Goal: Check status: Check status

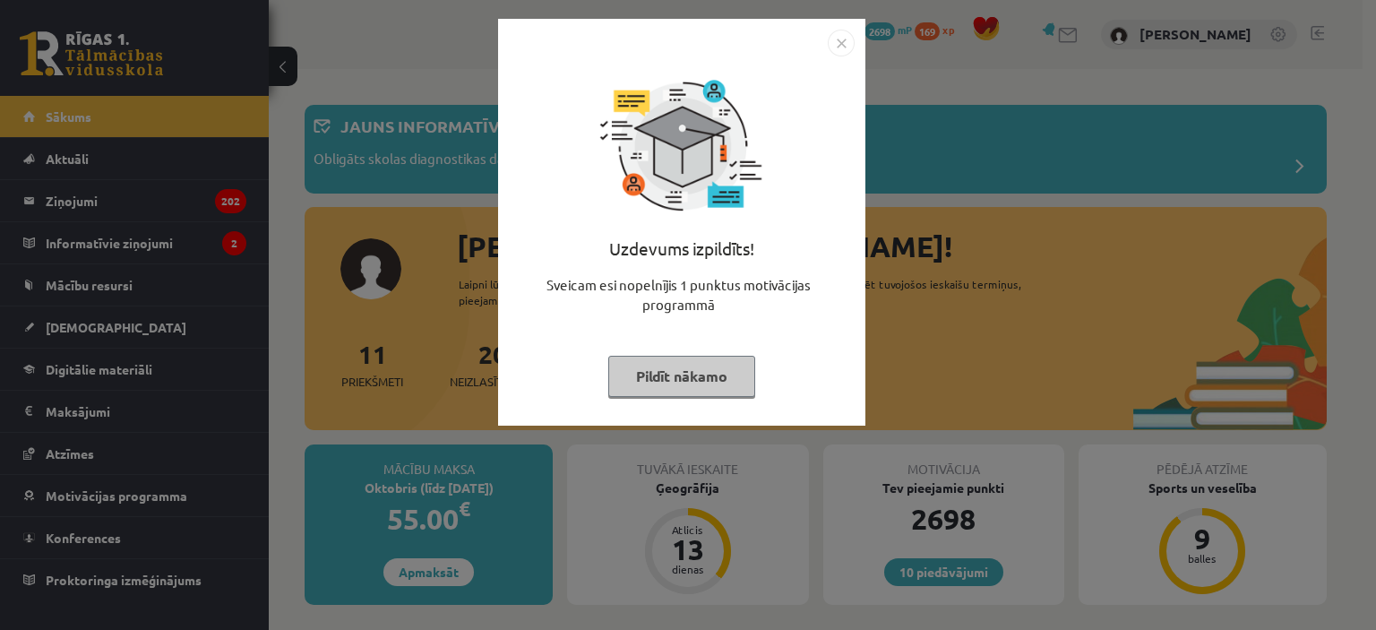
click at [841, 39] on img "Close" at bounding box center [841, 43] width 27 height 27
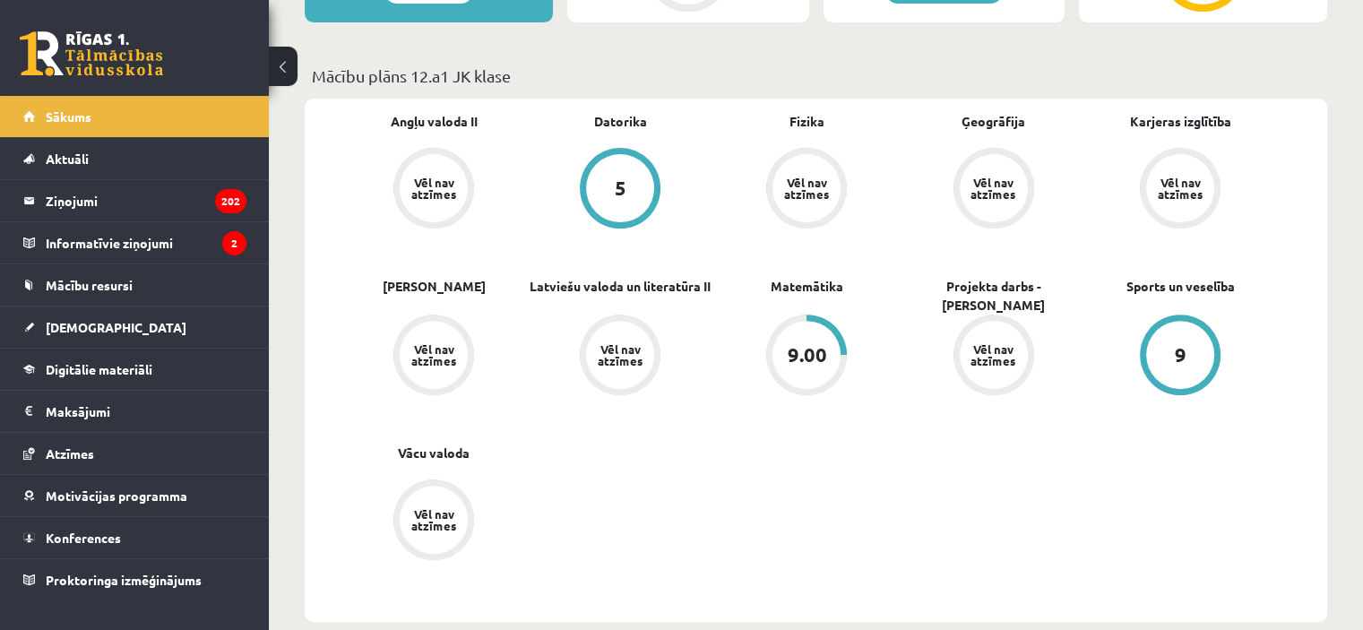
scroll to position [585, 0]
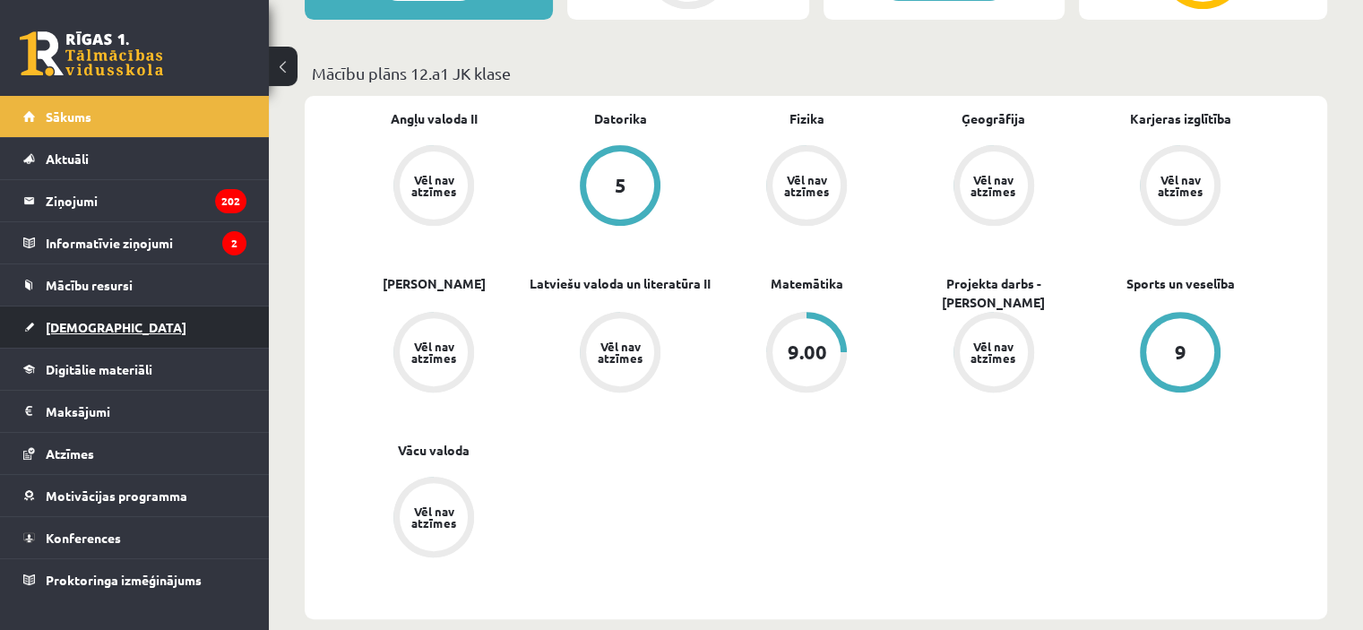
click at [107, 326] on link "[DEMOGRAPHIC_DATA]" at bounding box center [134, 326] width 223 height 41
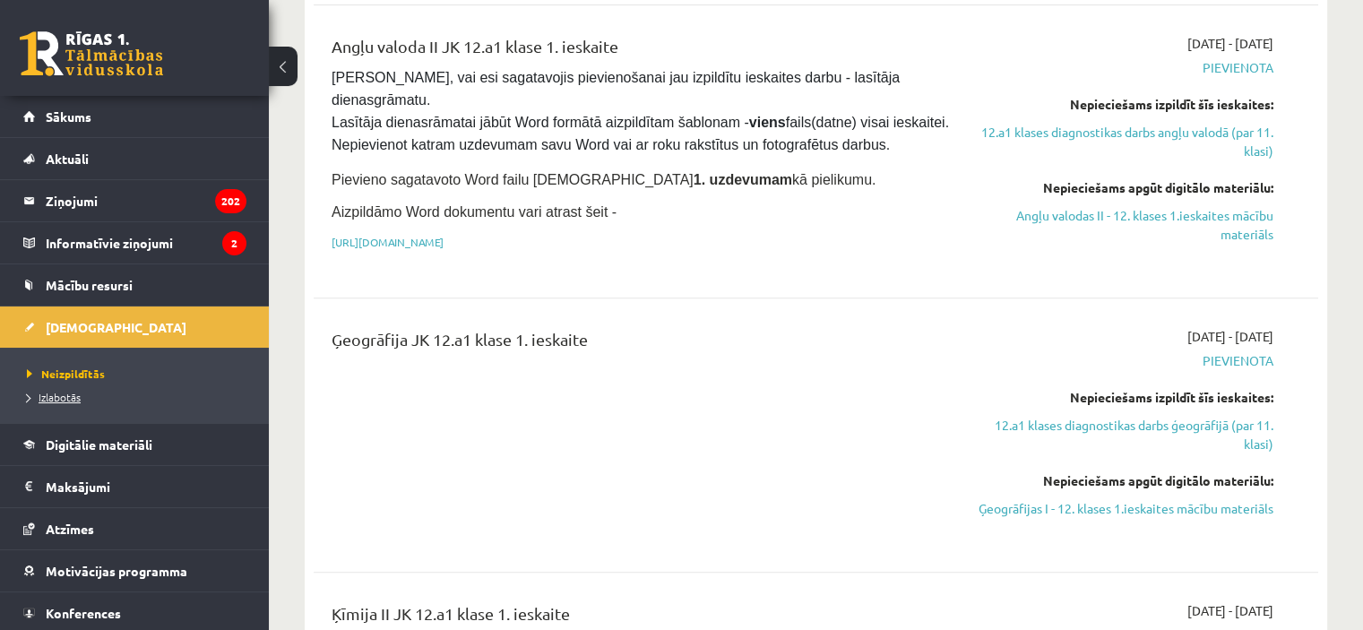
click at [64, 390] on span "Izlabotās" at bounding box center [54, 397] width 54 height 14
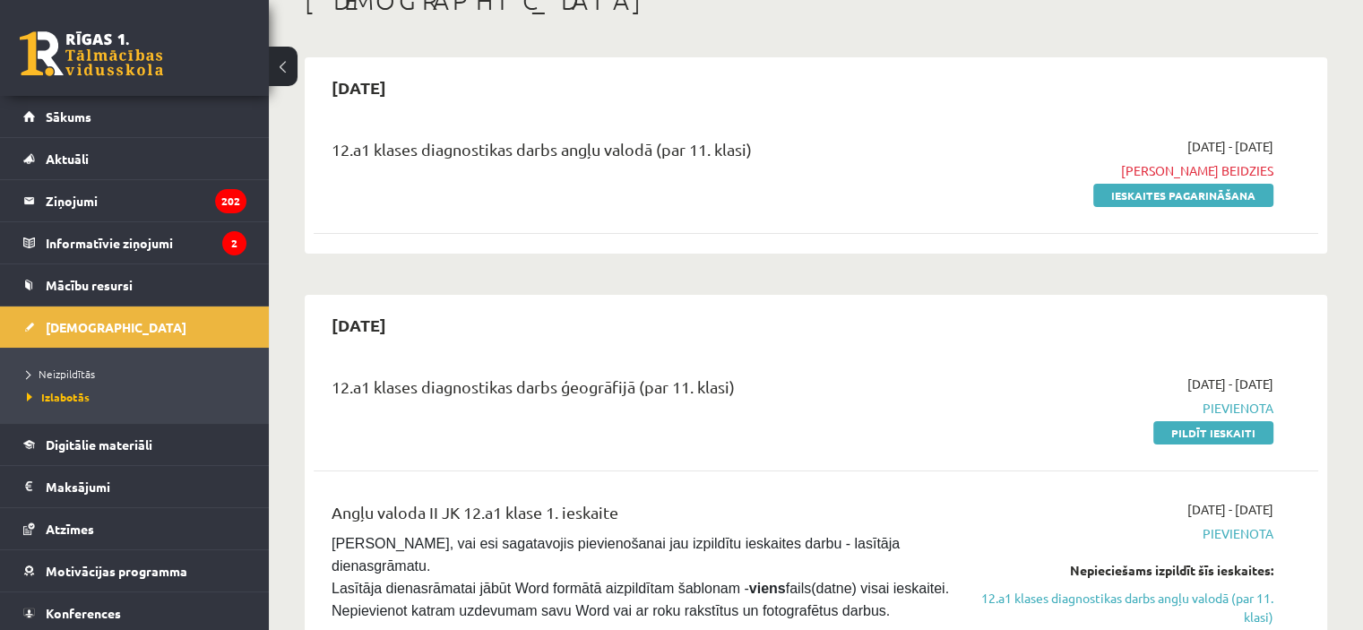
scroll to position [95, 0]
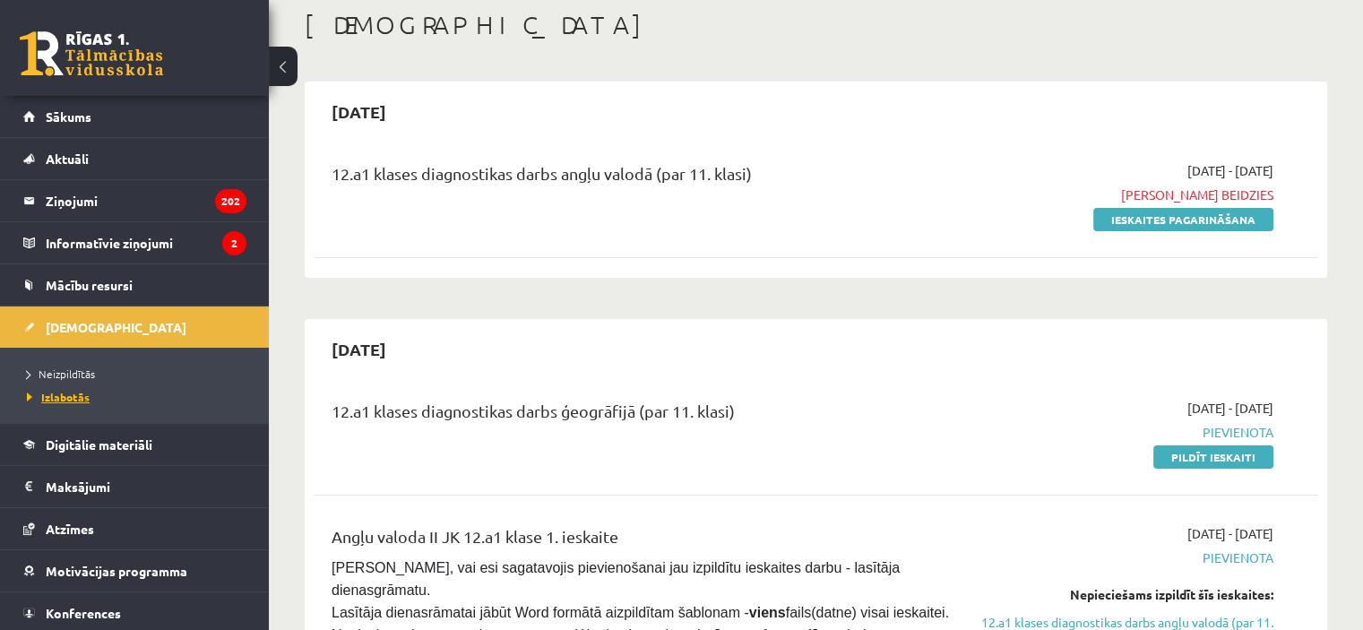
click at [54, 391] on span "Izlabotās" at bounding box center [58, 397] width 63 height 14
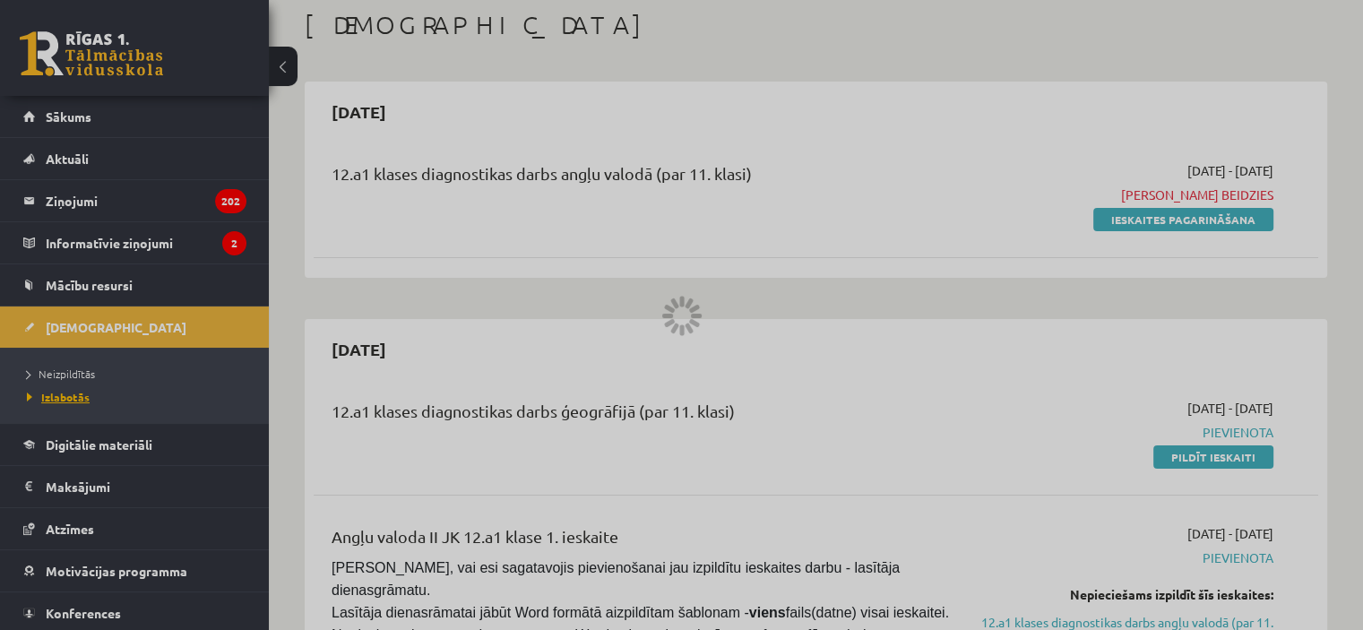
click at [54, 391] on div at bounding box center [681, 315] width 1363 height 630
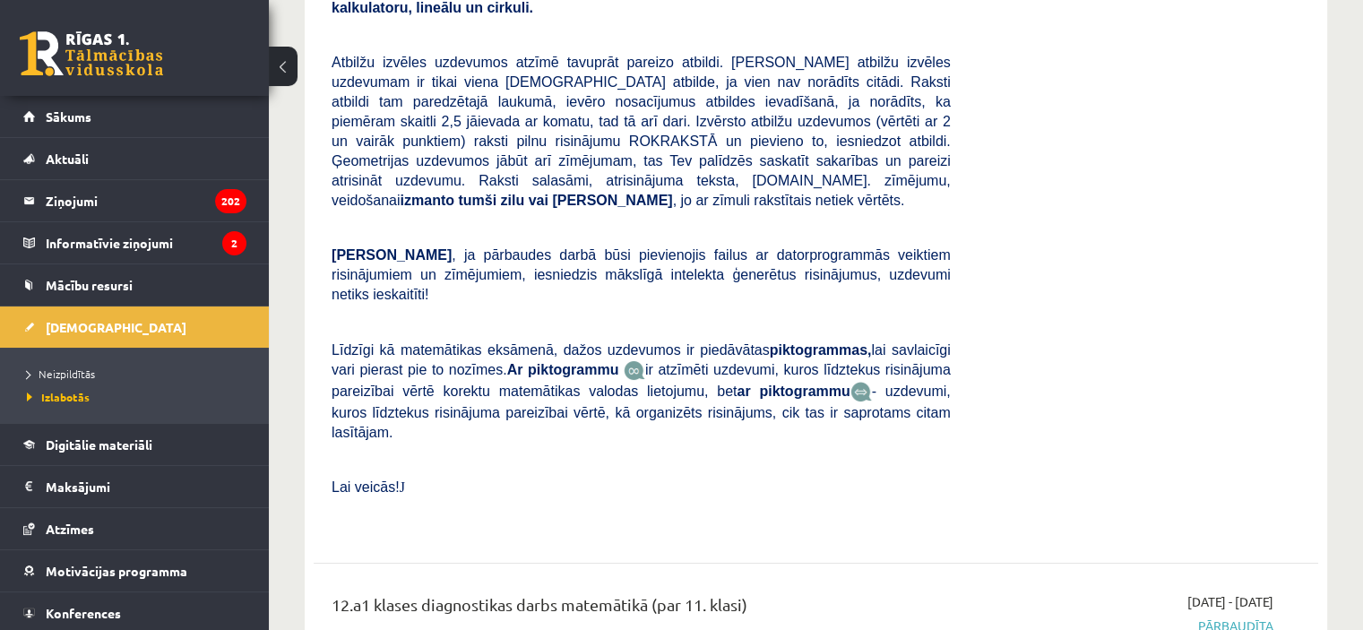
scroll to position [6725, 0]
